Goal: Navigation & Orientation: Find specific page/section

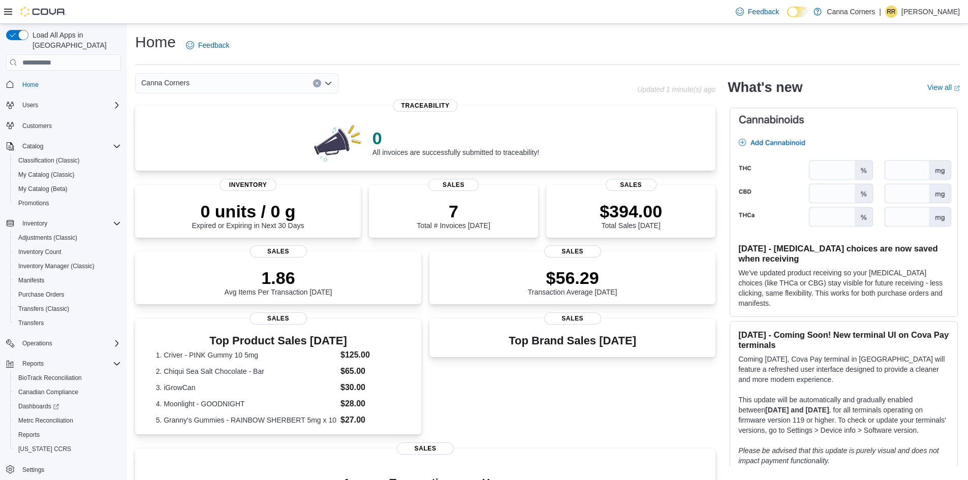
click at [231, 79] on div "Canna Corners" at bounding box center [236, 83] width 203 height 20
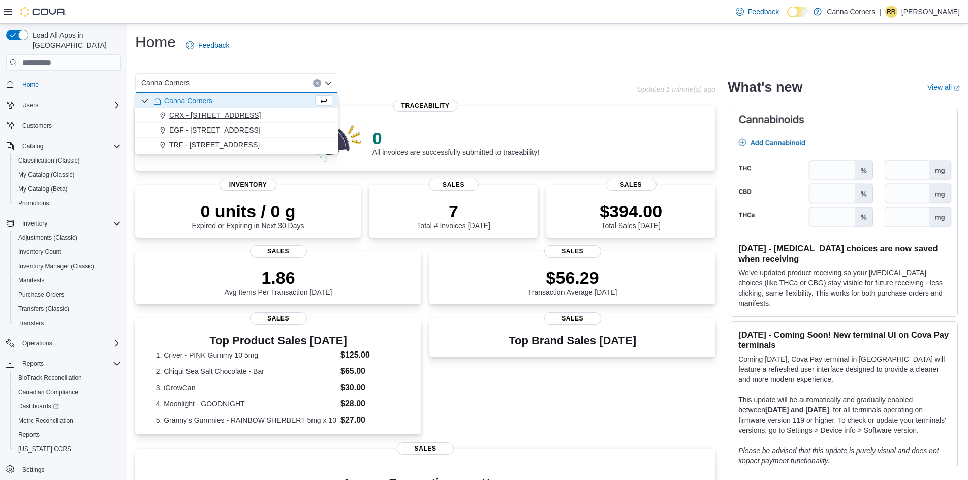
click at [220, 115] on span "CRX - [STREET_ADDRESS]" at bounding box center [214, 115] width 91 height 10
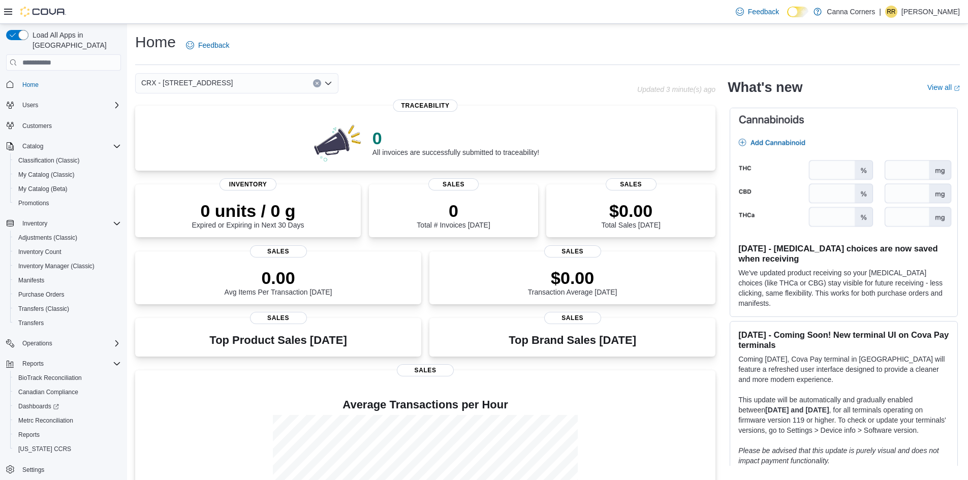
click at [304, 39] on div "Home Feedback" at bounding box center [547, 45] width 825 height 26
click at [327, 85] on icon "Open list of options" at bounding box center [328, 83] width 8 height 8
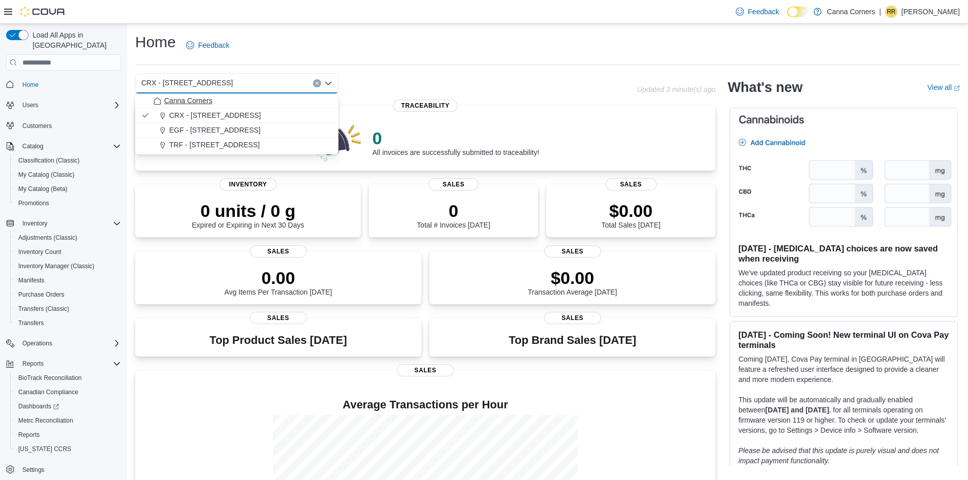
click at [253, 96] on div "Canna Corners" at bounding box center [242, 101] width 179 height 10
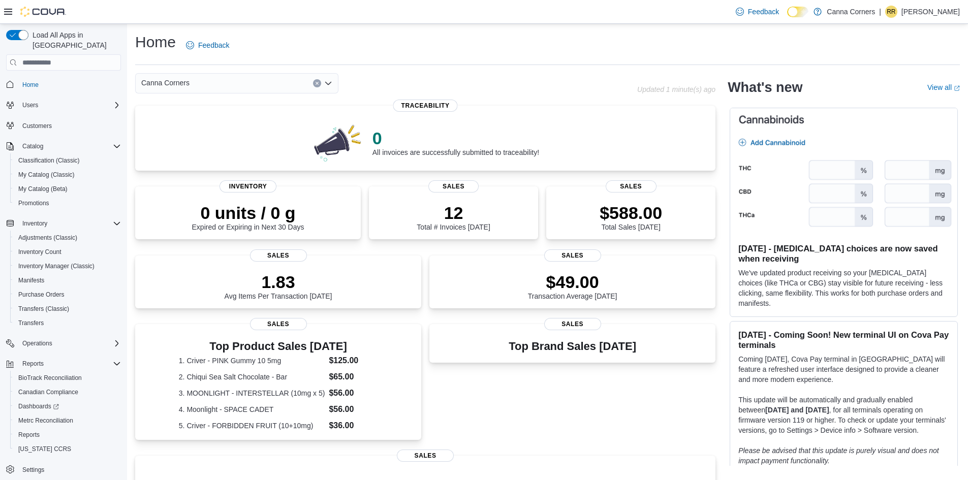
click at [389, 45] on div "Home Feedback" at bounding box center [547, 45] width 825 height 26
